Goal: Information Seeking & Learning: Stay updated

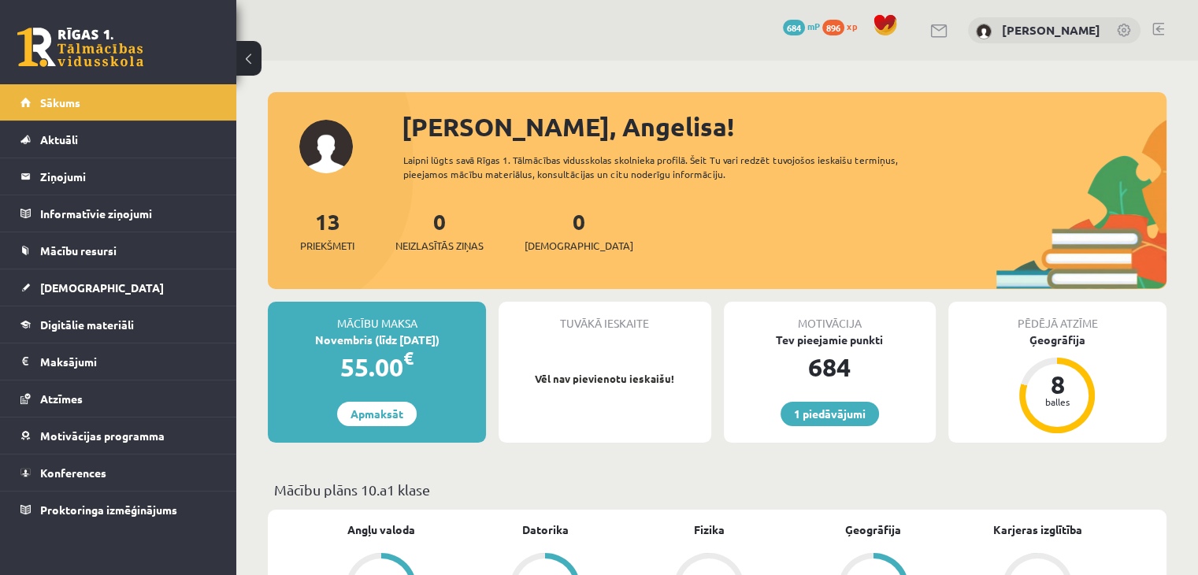
drag, startPoint x: 0, startPoint y: 0, endPoint x: 123, endPoint y: 49, distance: 132.2
click at [123, 49] on link at bounding box center [80, 47] width 126 height 39
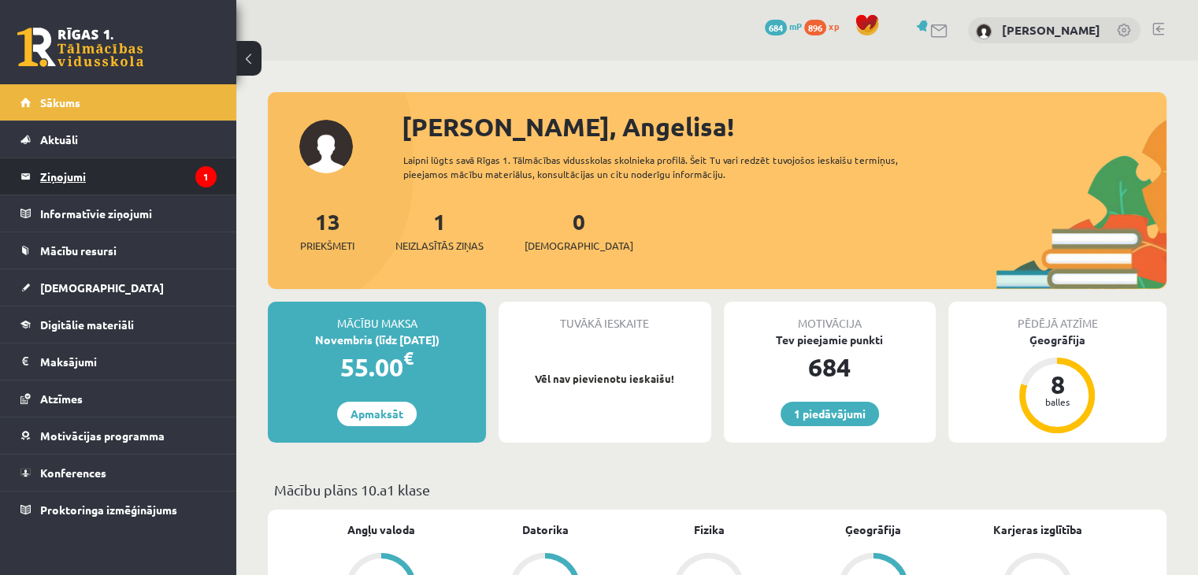
click at [91, 183] on legend "Ziņojumi 1" at bounding box center [128, 176] width 176 height 36
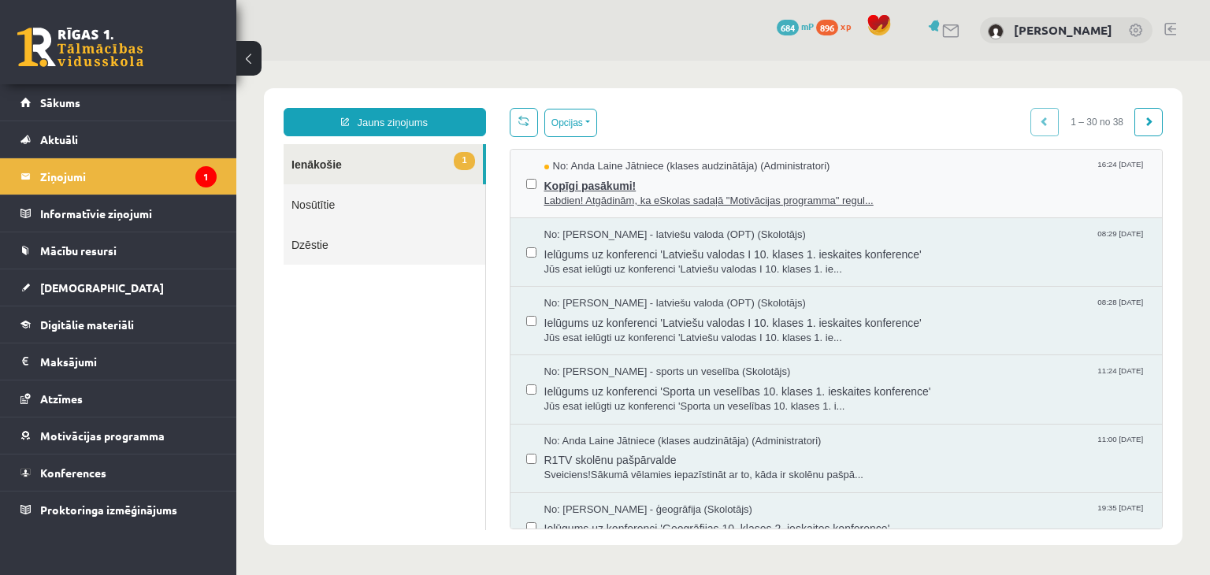
click at [769, 184] on span "Kopīgi pasākumi!" at bounding box center [845, 184] width 603 height 20
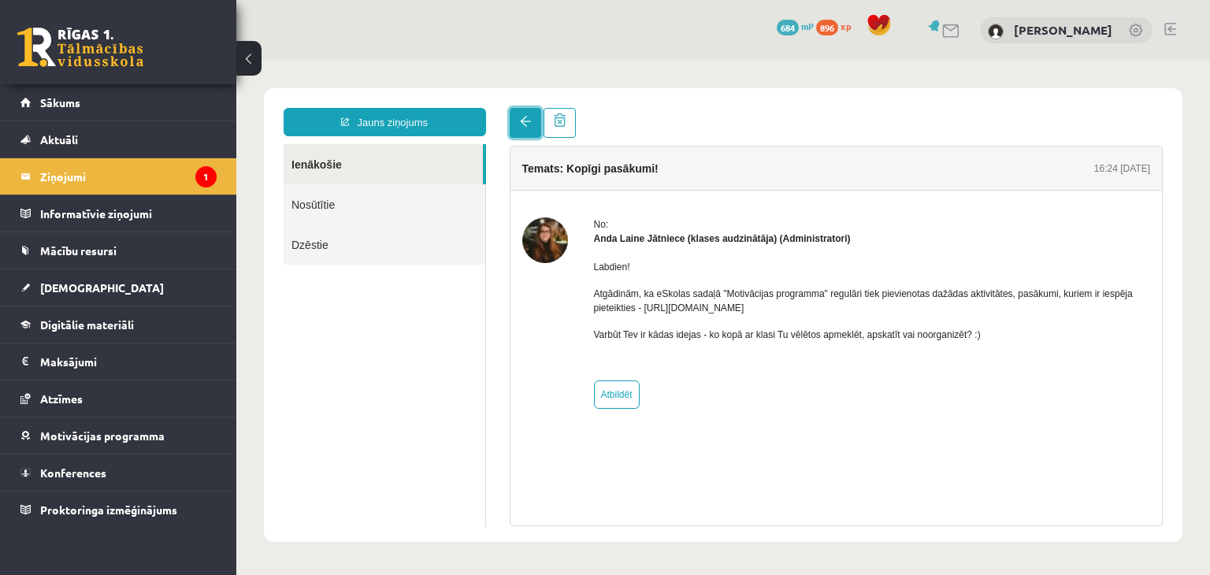
click at [522, 117] on span at bounding box center [525, 121] width 11 height 11
click at [98, 55] on link at bounding box center [80, 47] width 126 height 39
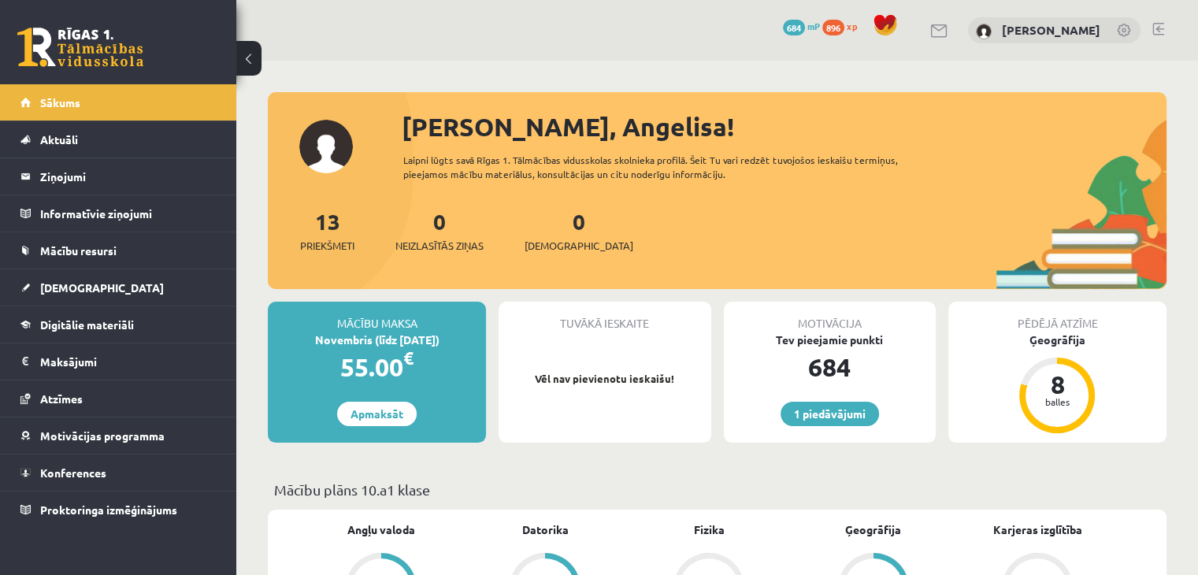
click at [98, 28] on link at bounding box center [80, 47] width 126 height 39
